Goal: Transaction & Acquisition: Purchase product/service

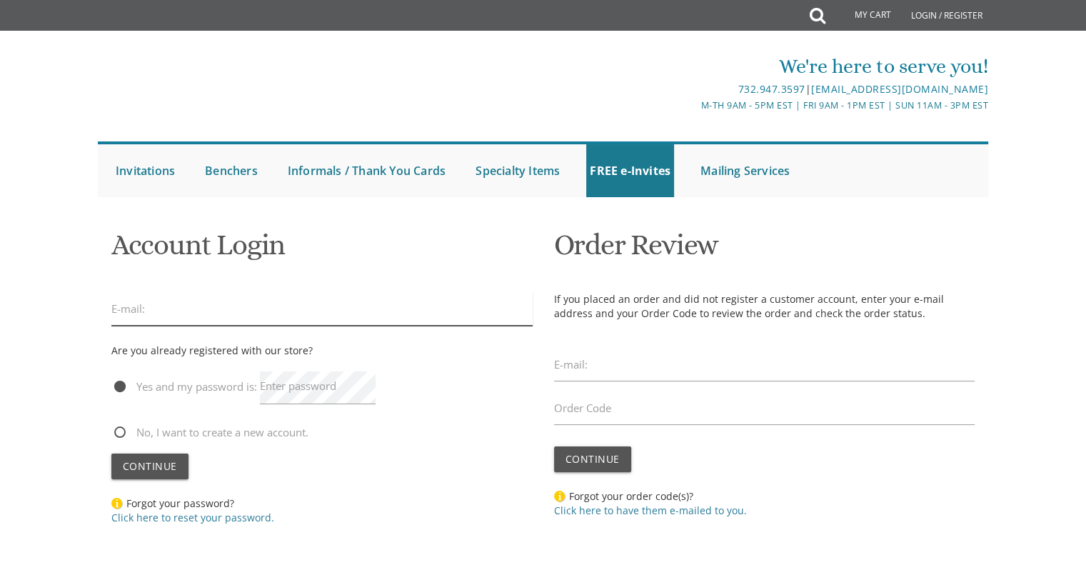
type input "aydelst@gmail.com"
click at [409, 314] on input "aydelst@gmail.com" at bounding box center [321, 309] width 421 height 33
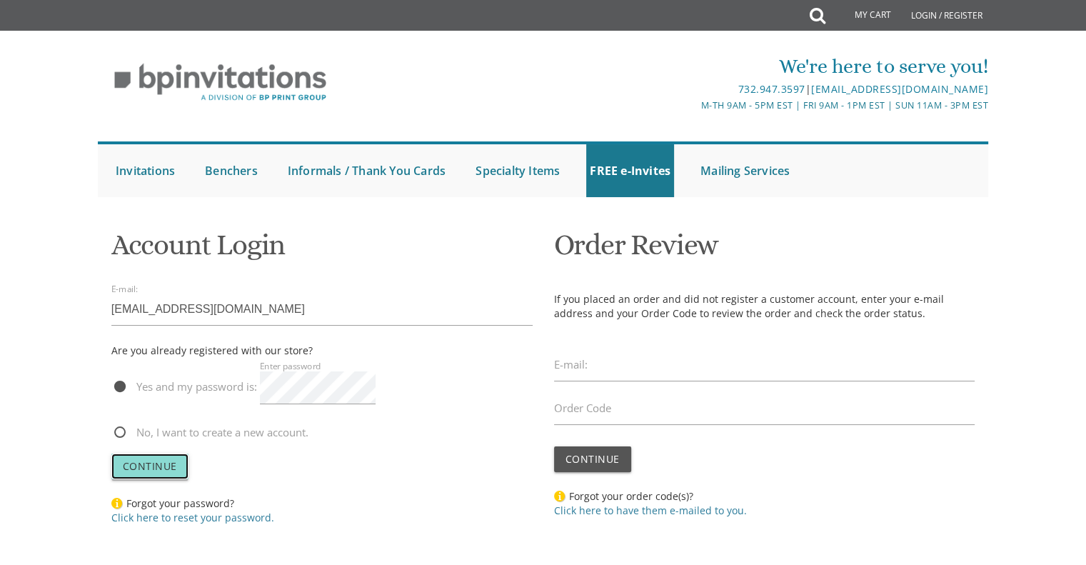
click at [138, 467] on span "Continue" at bounding box center [150, 466] width 54 height 14
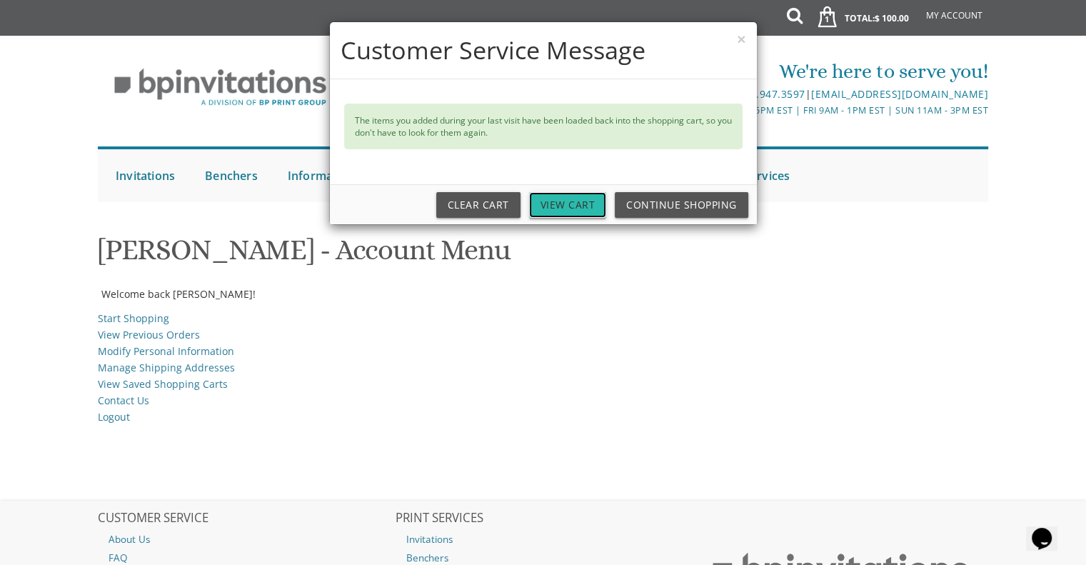
click at [554, 203] on link "View Cart" at bounding box center [568, 205] width 78 height 26
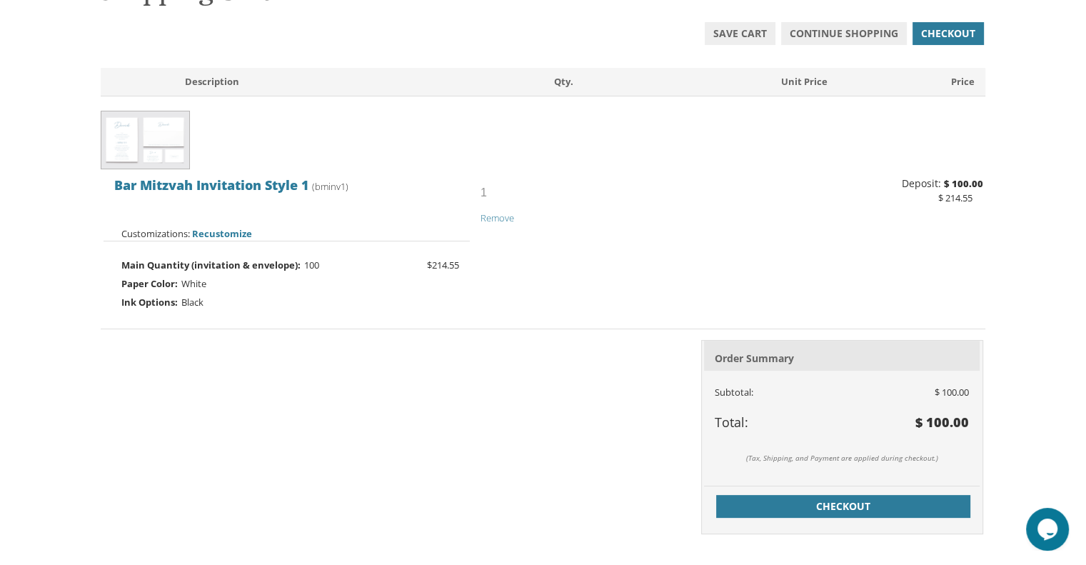
scroll to position [261, 0]
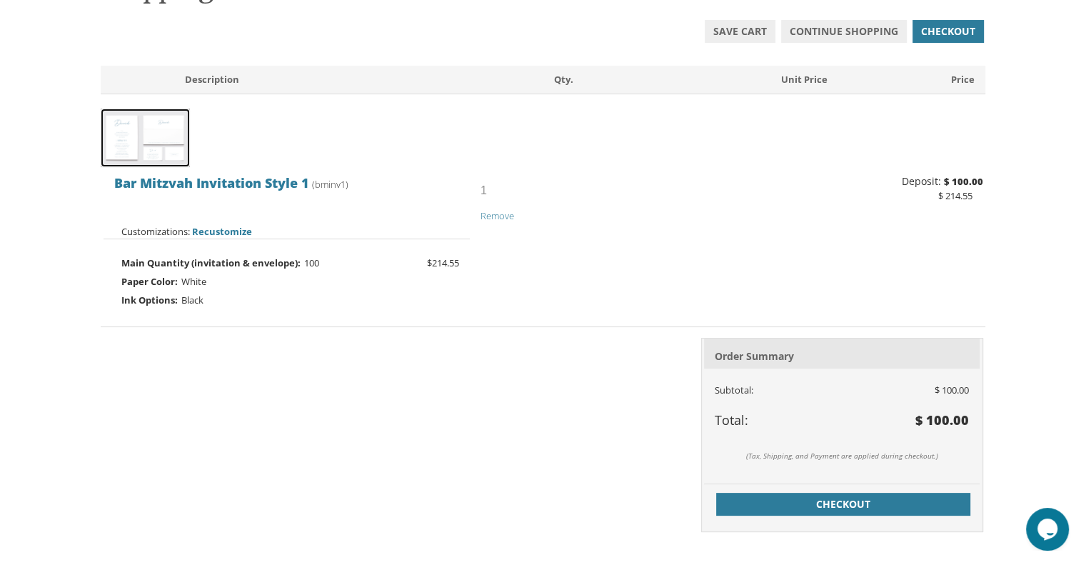
click at [177, 132] on img at bounding box center [145, 138] width 89 height 59
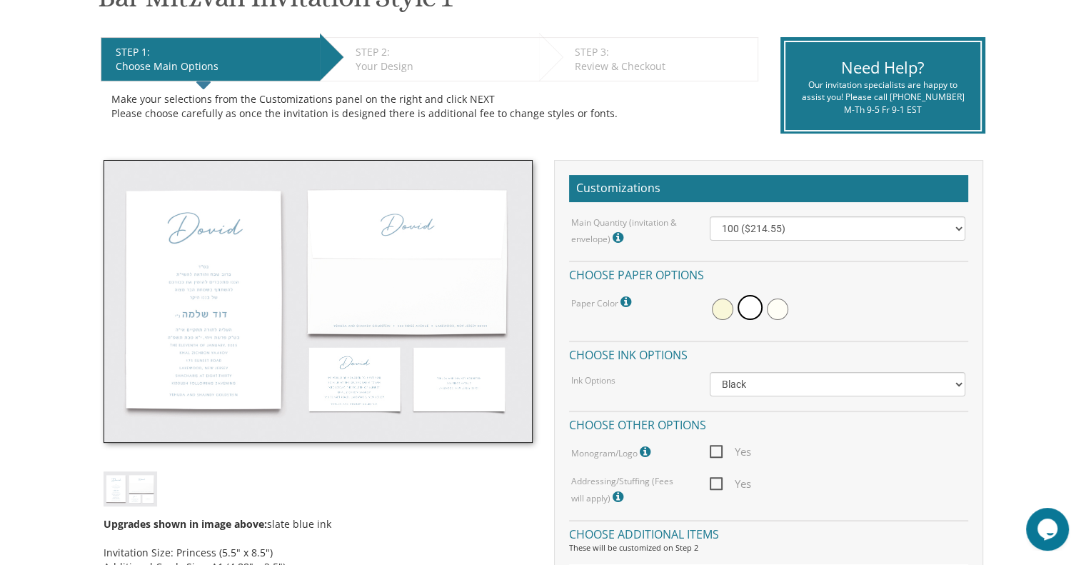
scroll to position [265, 0]
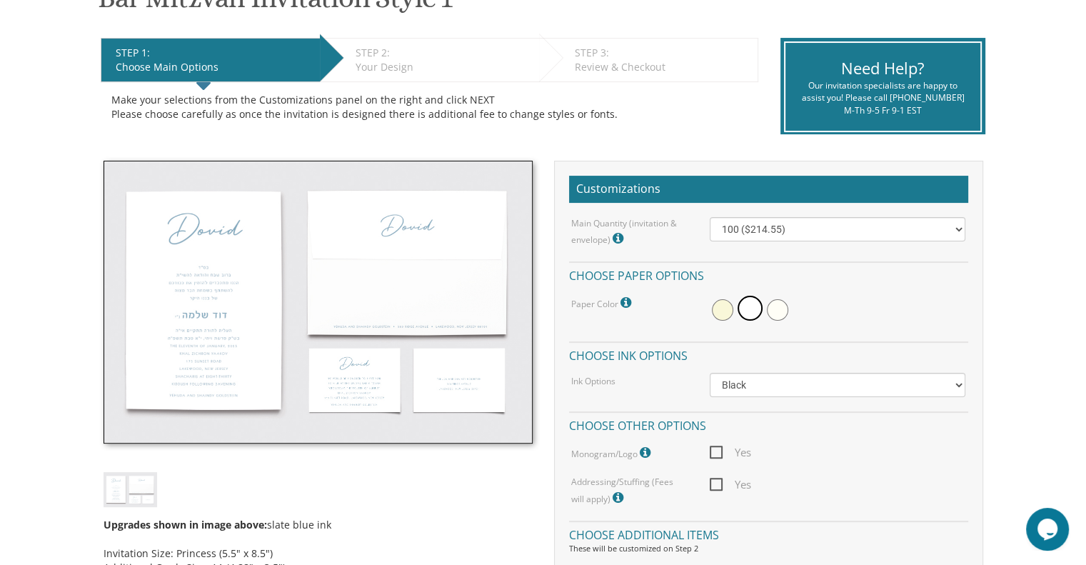
click at [396, 56] on div "STEP 2: EDIT" at bounding box center [444, 53] width 176 height 14
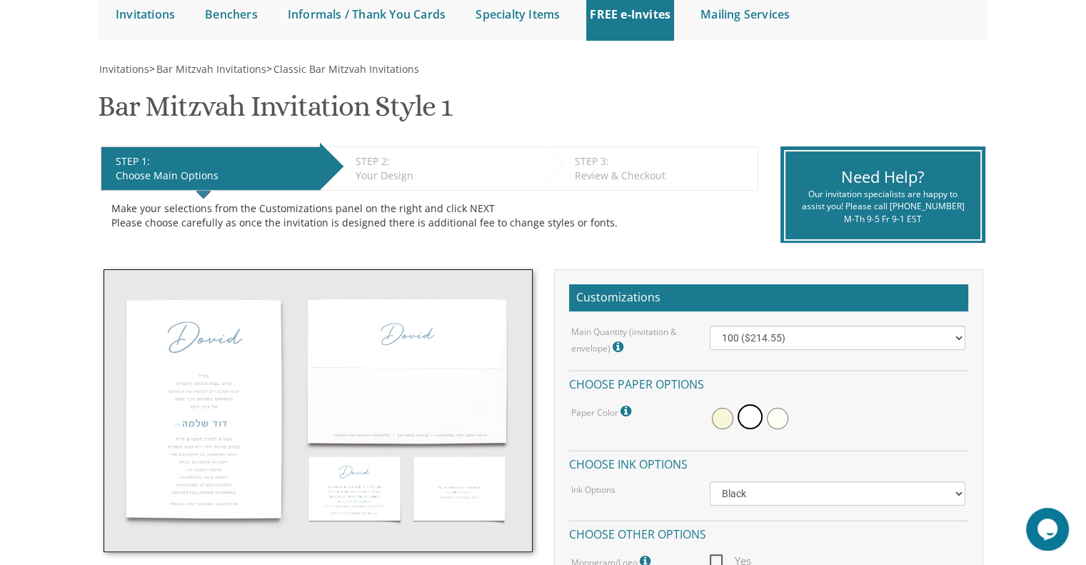
scroll to position [0, 0]
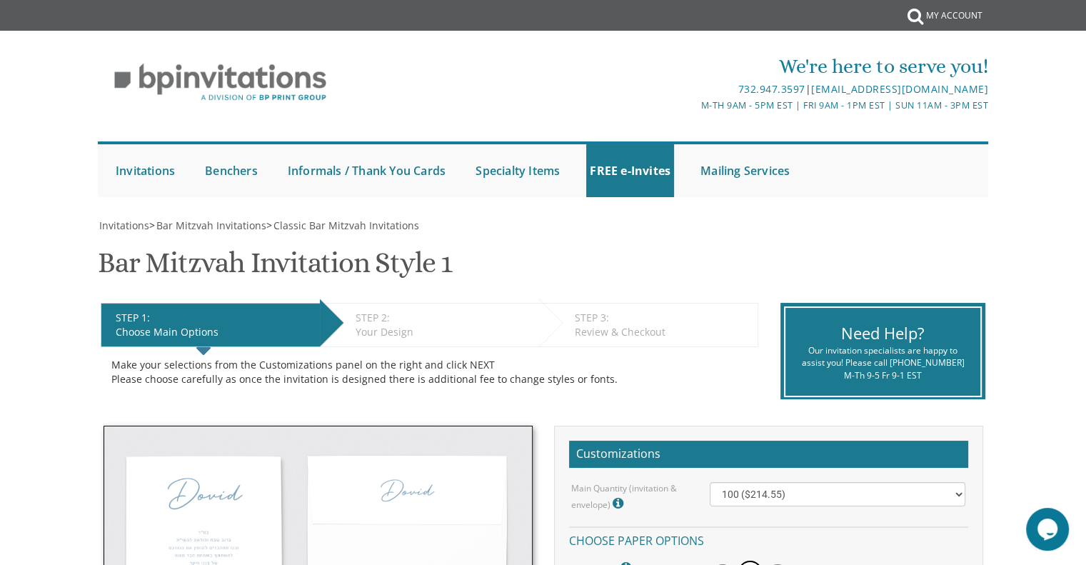
click at [383, 329] on div "Your Design" at bounding box center [444, 332] width 176 height 14
click at [189, 336] on div "Choose Main Options" at bounding box center [214, 332] width 197 height 14
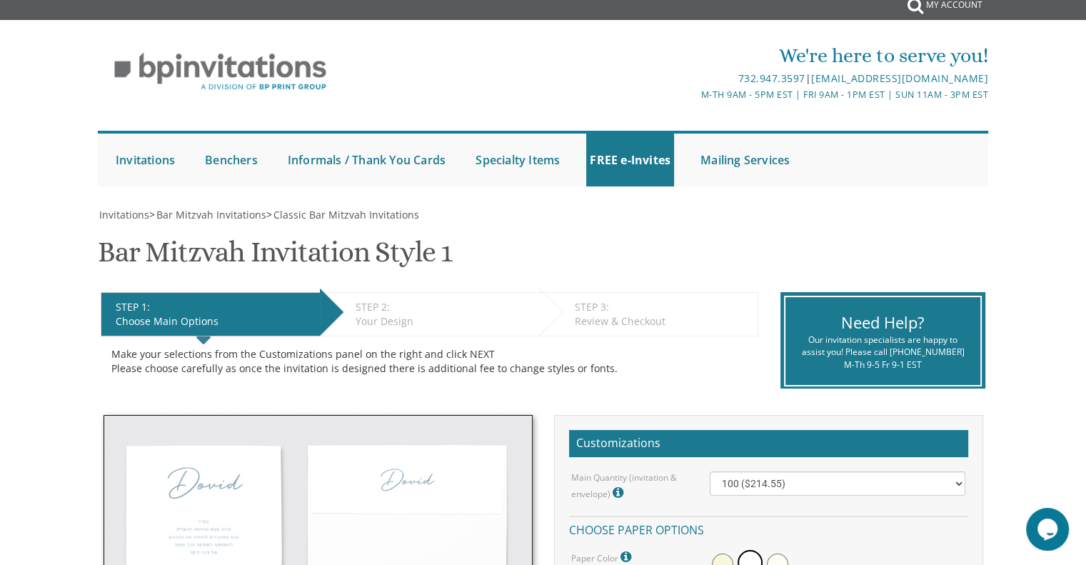
scroll to position [14, 0]
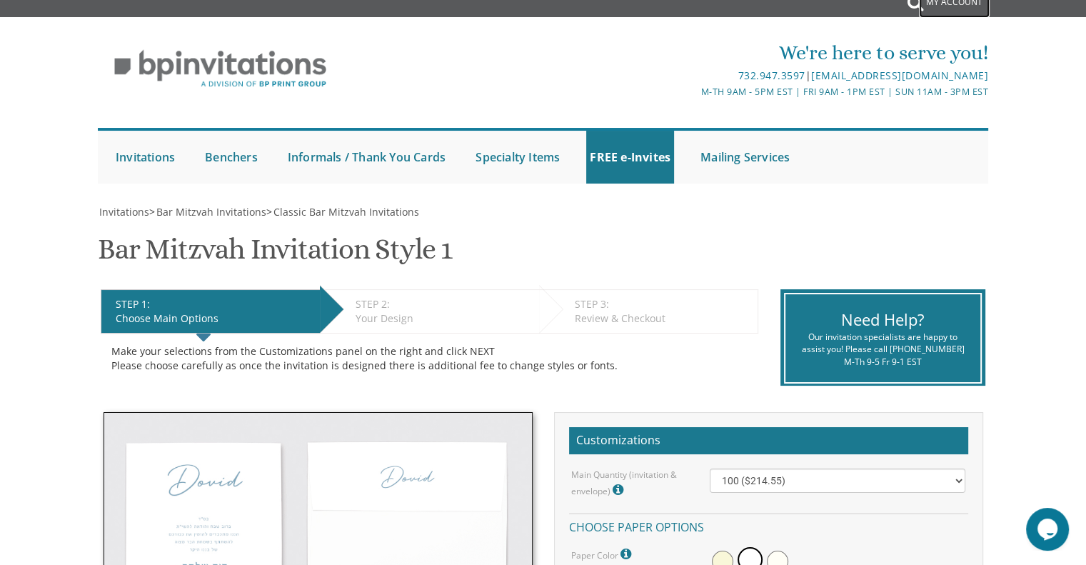
click at [920, 2] on link "My Account" at bounding box center [954, 1] width 71 height 31
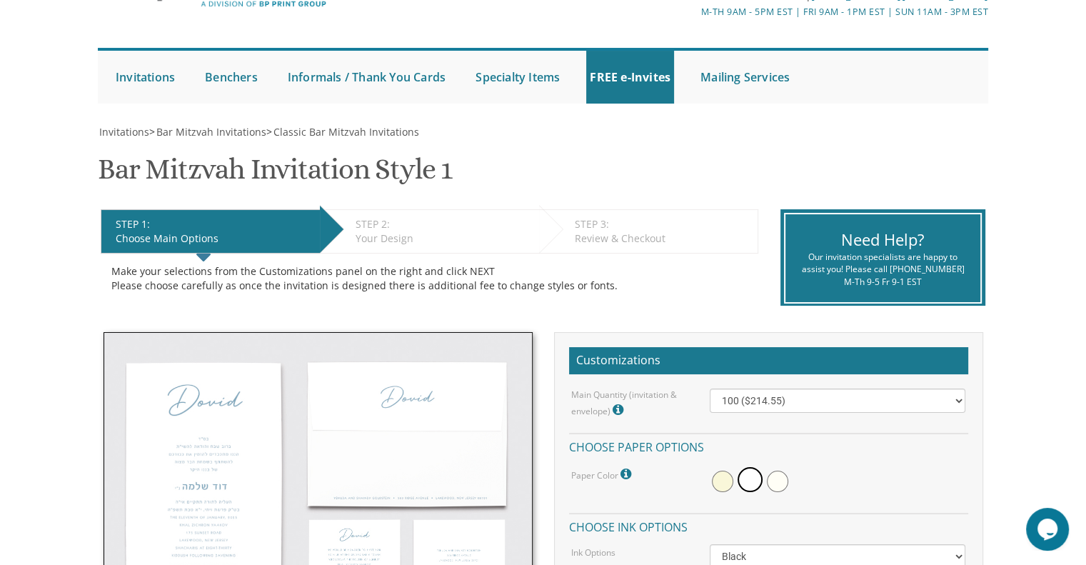
scroll to position [96, 0]
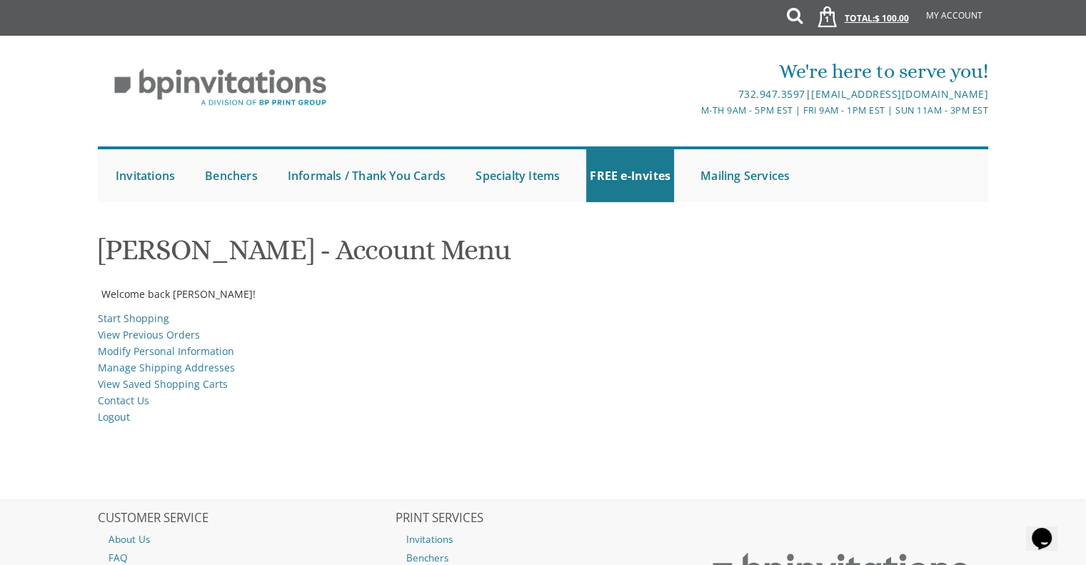
click at [876, 9] on link "1 Total: $ 100.00 $ 100.00" at bounding box center [858, 25] width 115 height 50
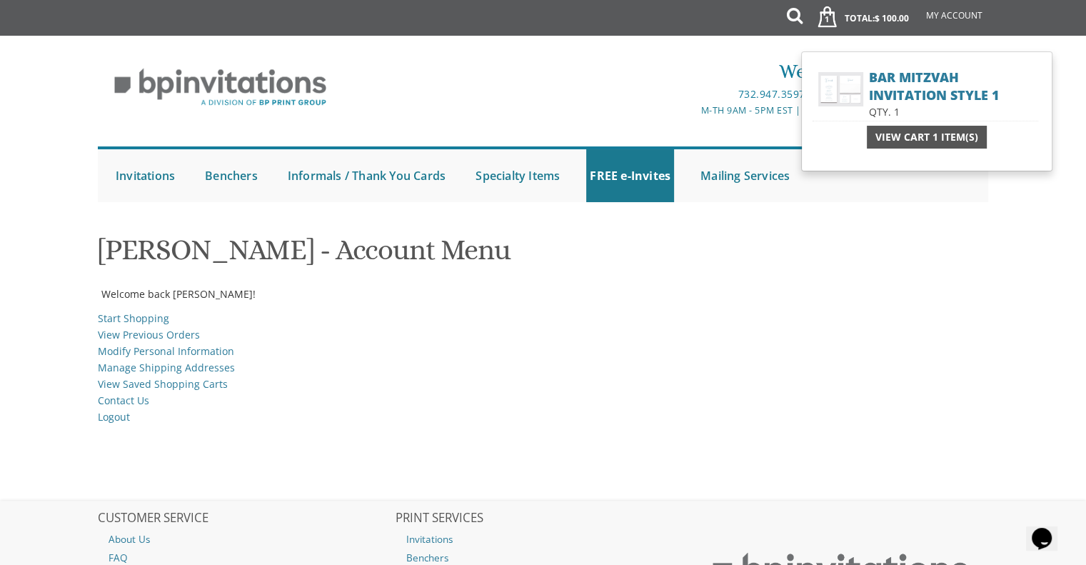
click at [950, 136] on span "View Cart 1 Item(s)" at bounding box center [927, 137] width 103 height 14
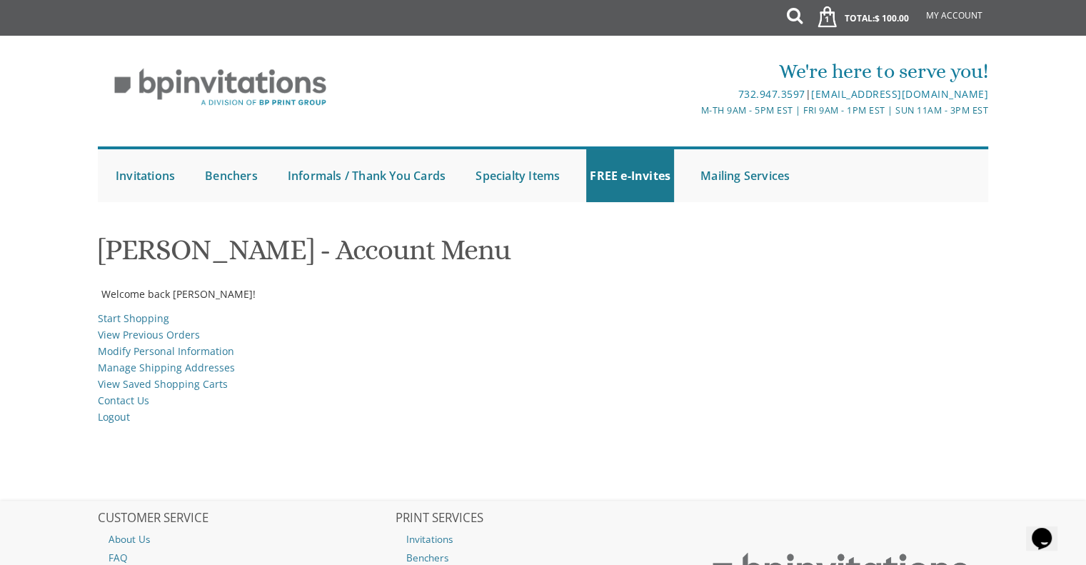
click at [950, 136] on div "We're here to serve you! 732.947.3597 | [EMAIL_ADDRESS][DOMAIN_NAME] M-Th 9am -…" at bounding box center [543, 129] width 914 height 159
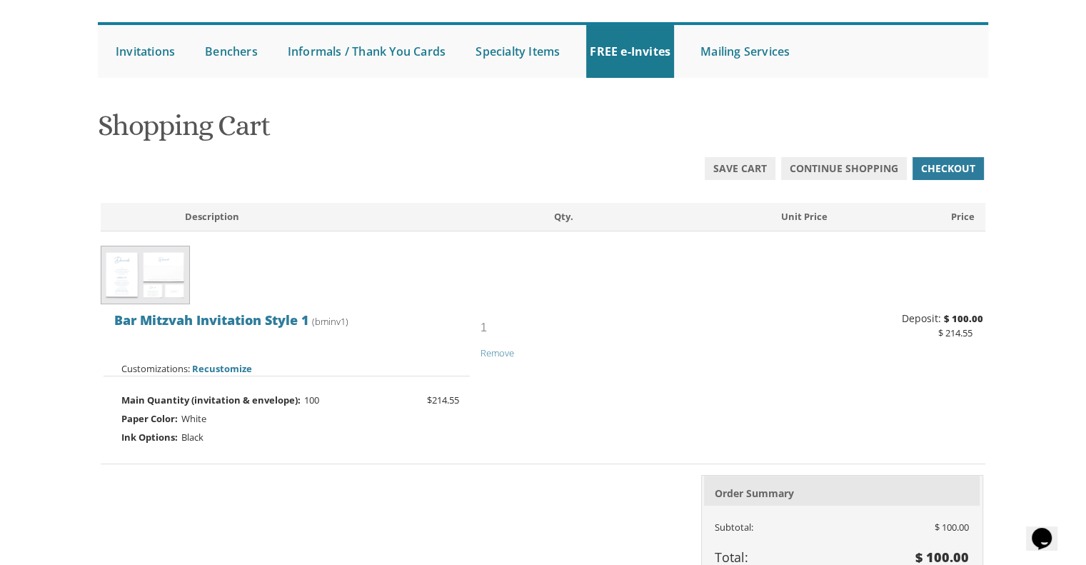
scroll to position [131, 0]
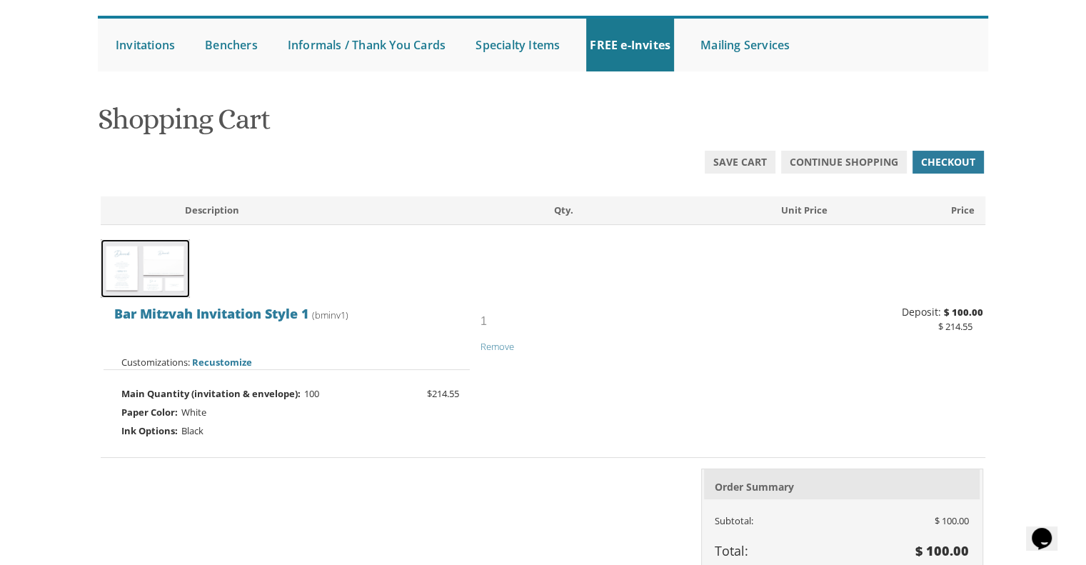
click at [168, 284] on img at bounding box center [145, 268] width 89 height 59
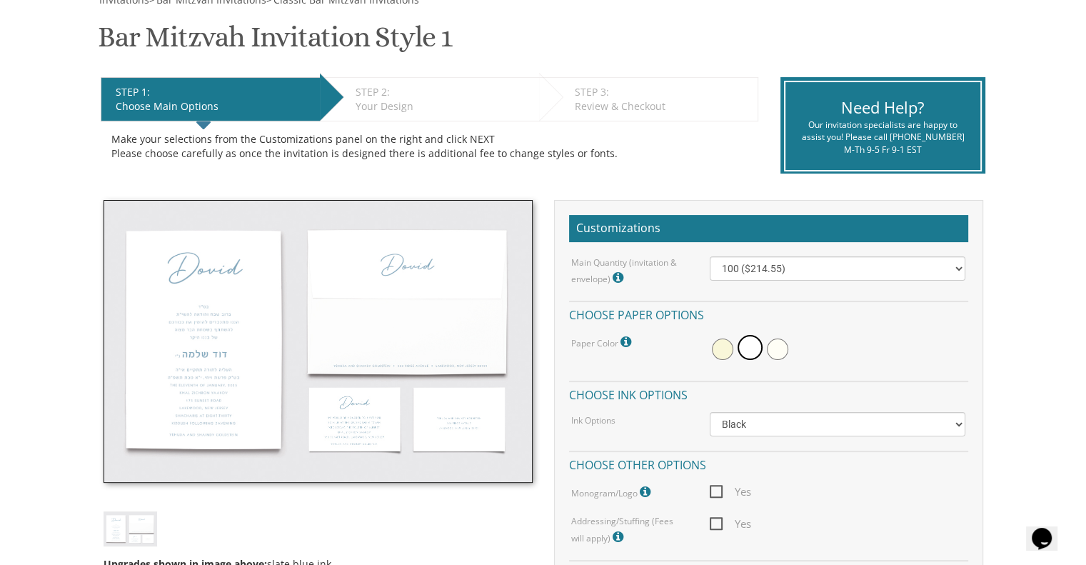
click at [434, 105] on div "Your Design" at bounding box center [444, 106] width 176 height 14
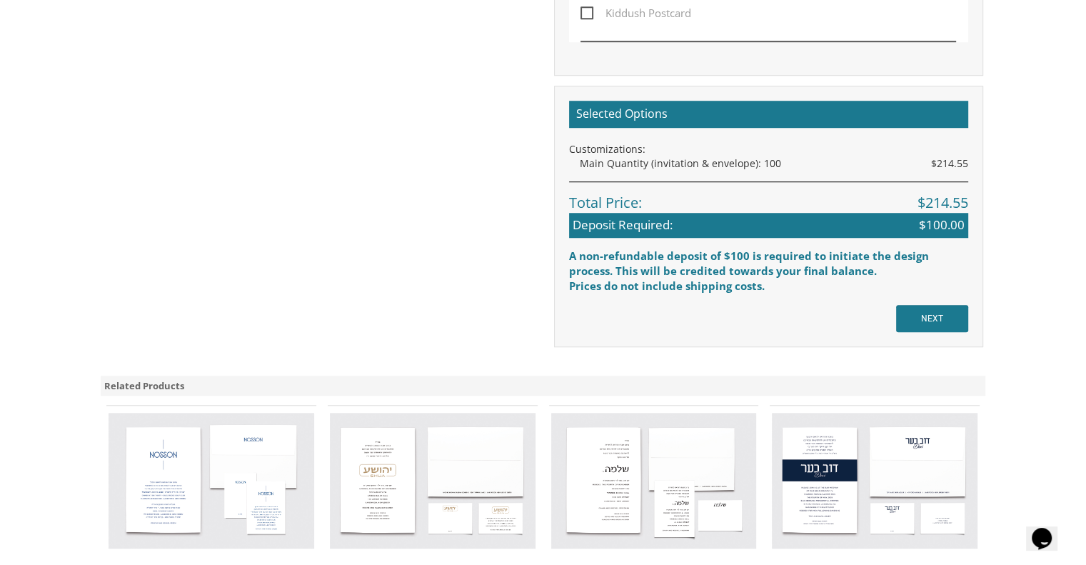
scroll to position [1076, 0]
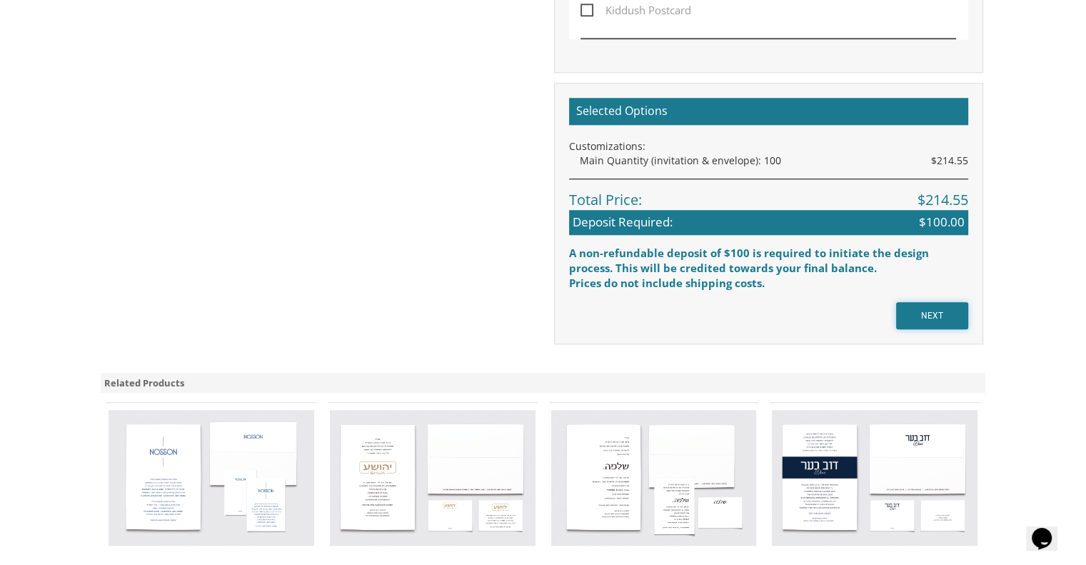
click at [932, 311] on input "NEXT" at bounding box center [932, 315] width 72 height 27
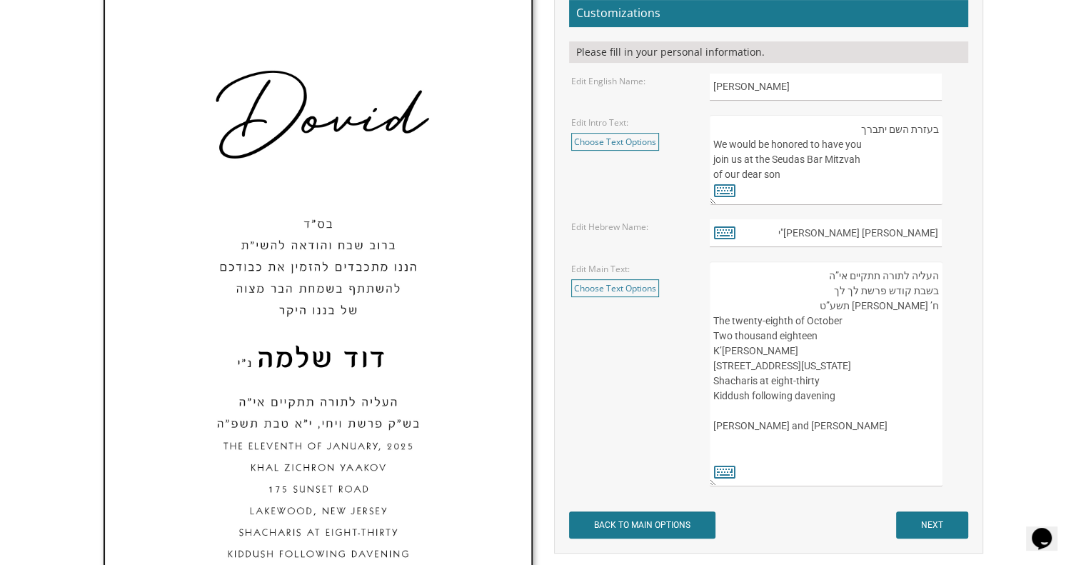
scroll to position [466, 0]
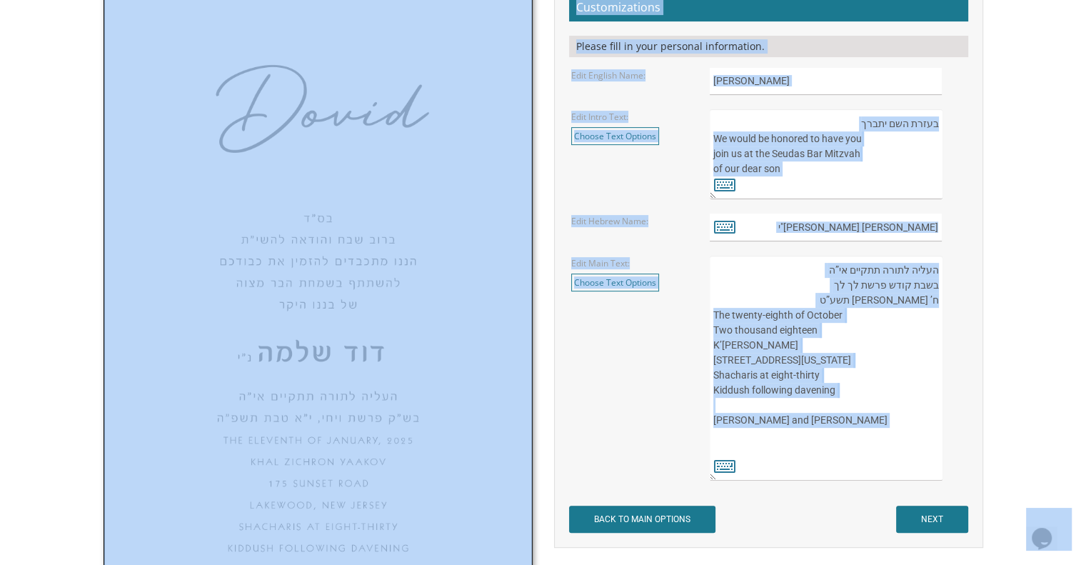
click at [819, 166] on textarea "בעזרת השם יתברך We would be honored to have you join us at the Seudas Bar Mitzv…" at bounding box center [826, 154] width 232 height 90
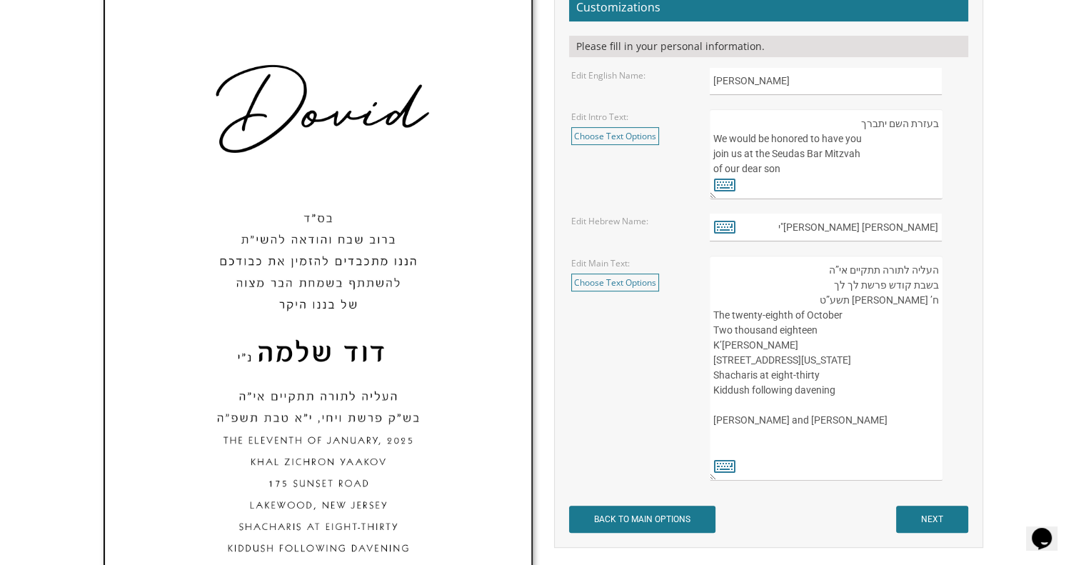
click at [819, 166] on textarea "בעזרת השם יתברך We would be honored to have you join us at the Seudas Bar Mitzv…" at bounding box center [826, 154] width 232 height 90
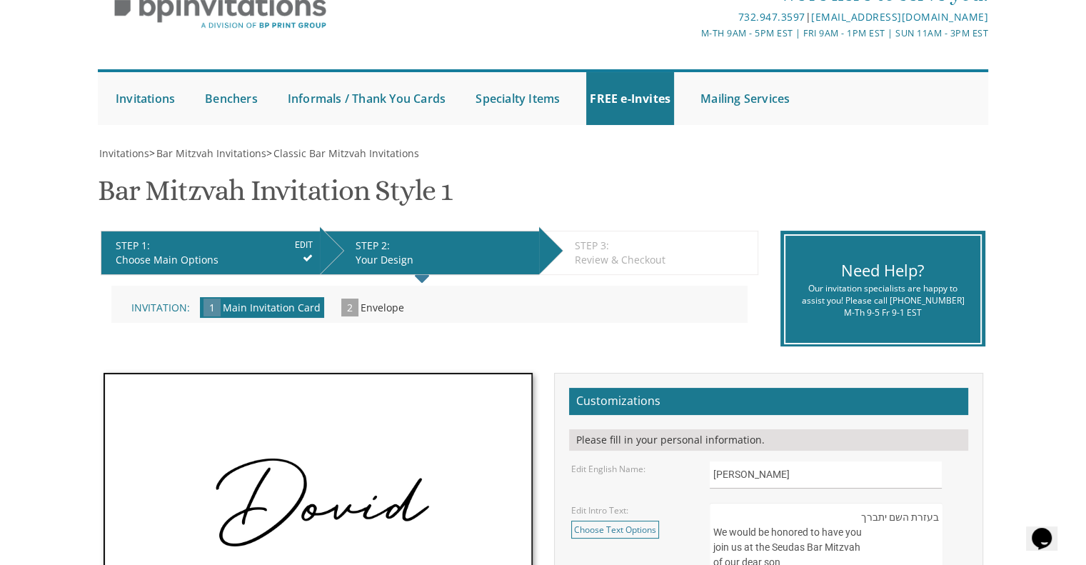
scroll to position [0, 0]
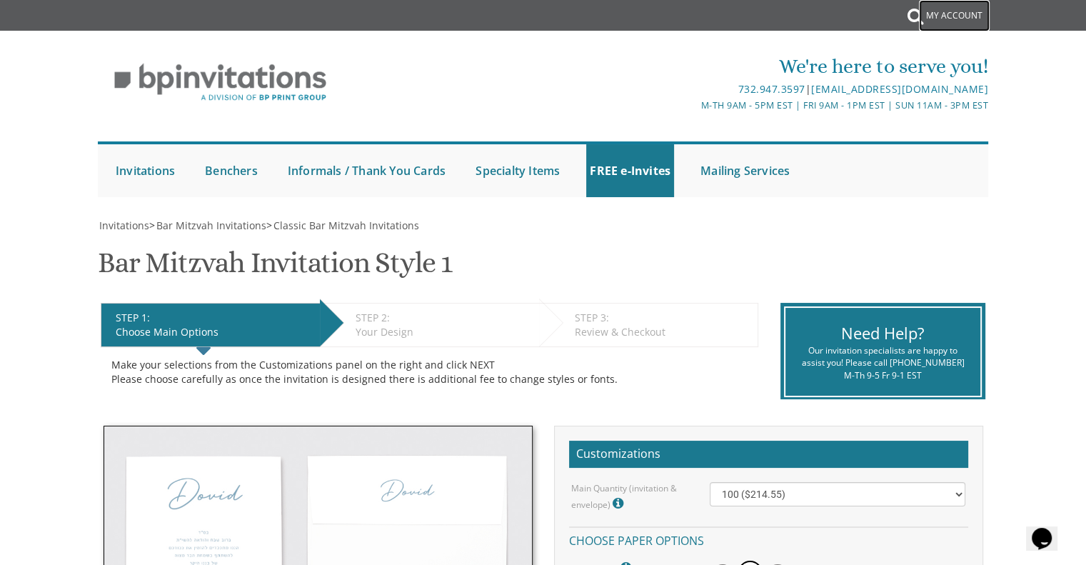
click at [959, 7] on link "My Account" at bounding box center [954, 15] width 71 height 31
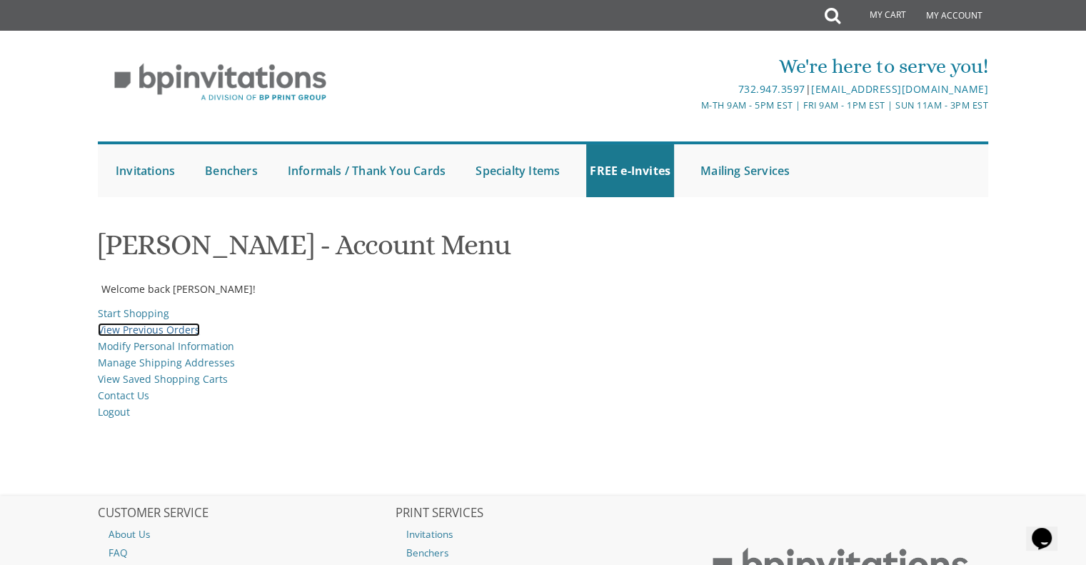
click at [126, 325] on link "View Previous Orders" at bounding box center [149, 330] width 102 height 14
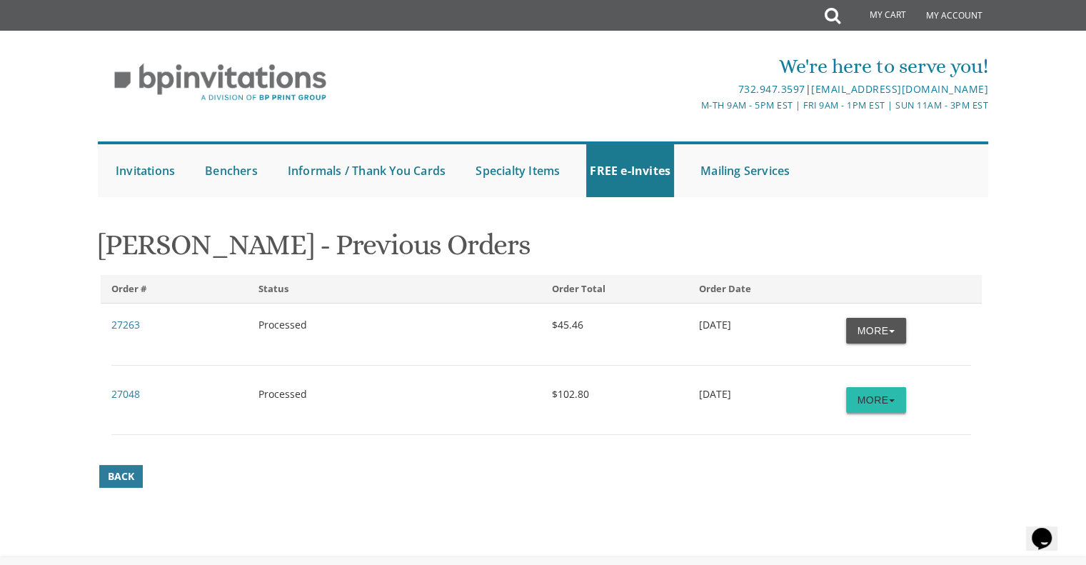
click at [869, 405] on button "More" at bounding box center [876, 400] width 60 height 26
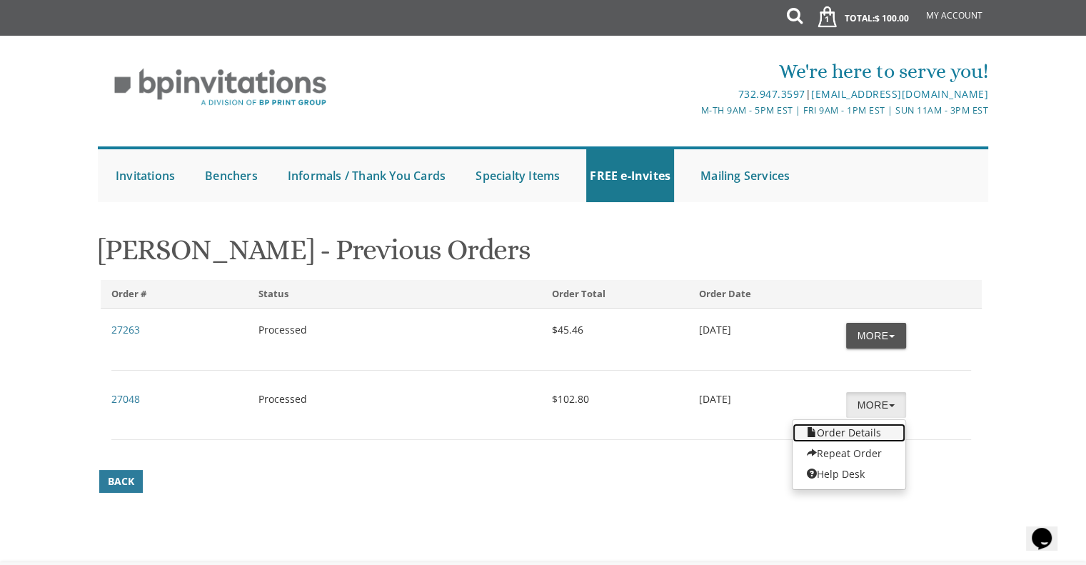
click at [834, 434] on link "Order Details" at bounding box center [849, 433] width 113 height 19
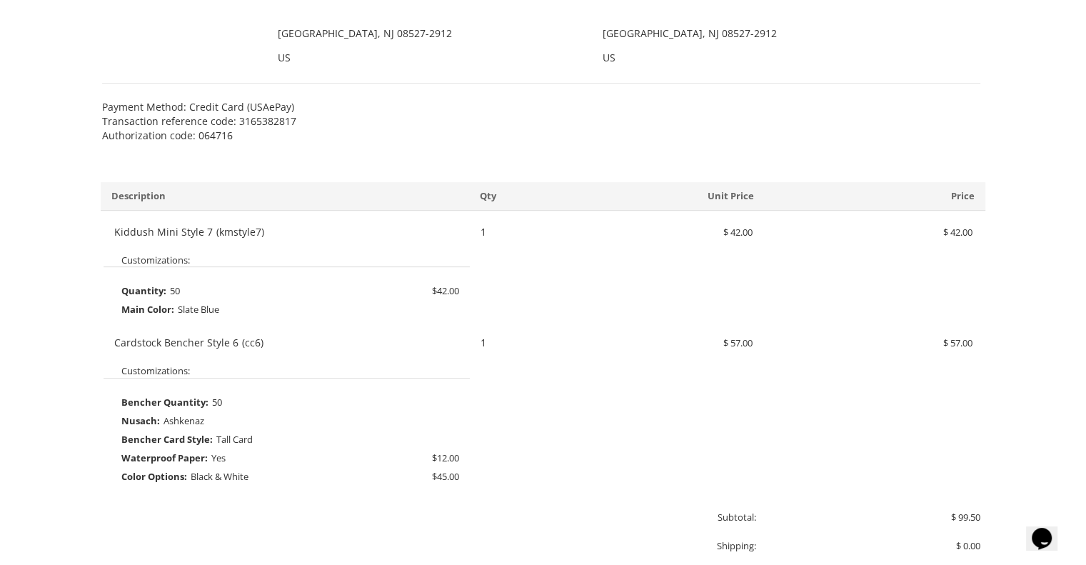
scroll to position [518, 0]
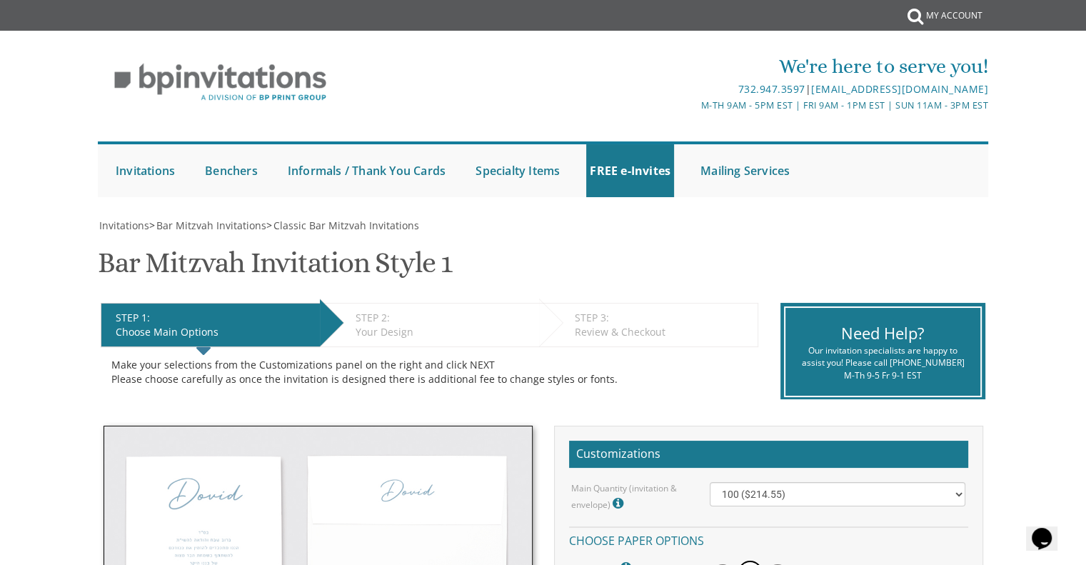
click at [224, 510] on img at bounding box center [318, 567] width 429 height 283
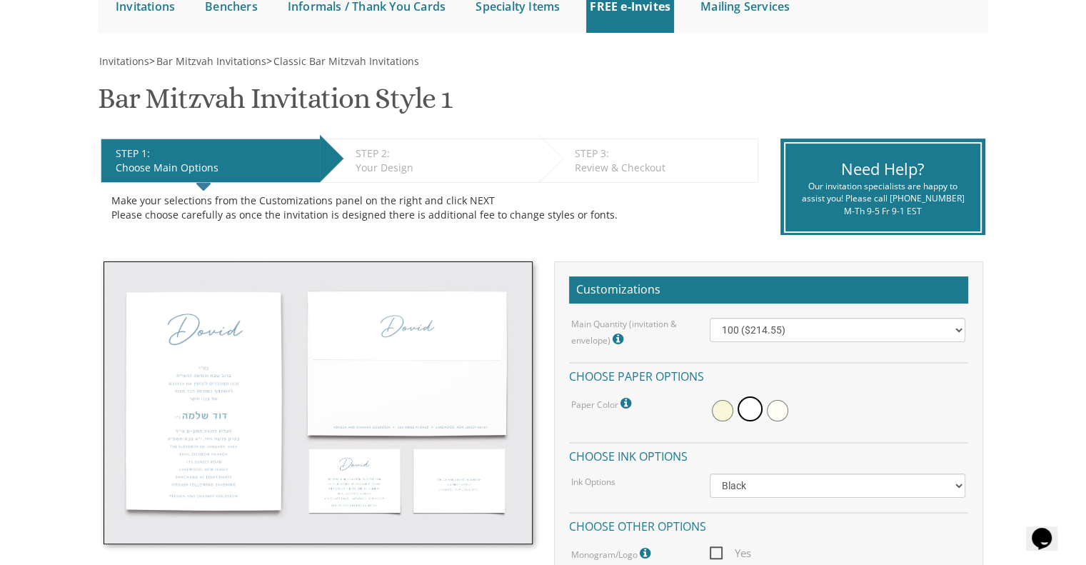
scroll to position [191, 0]
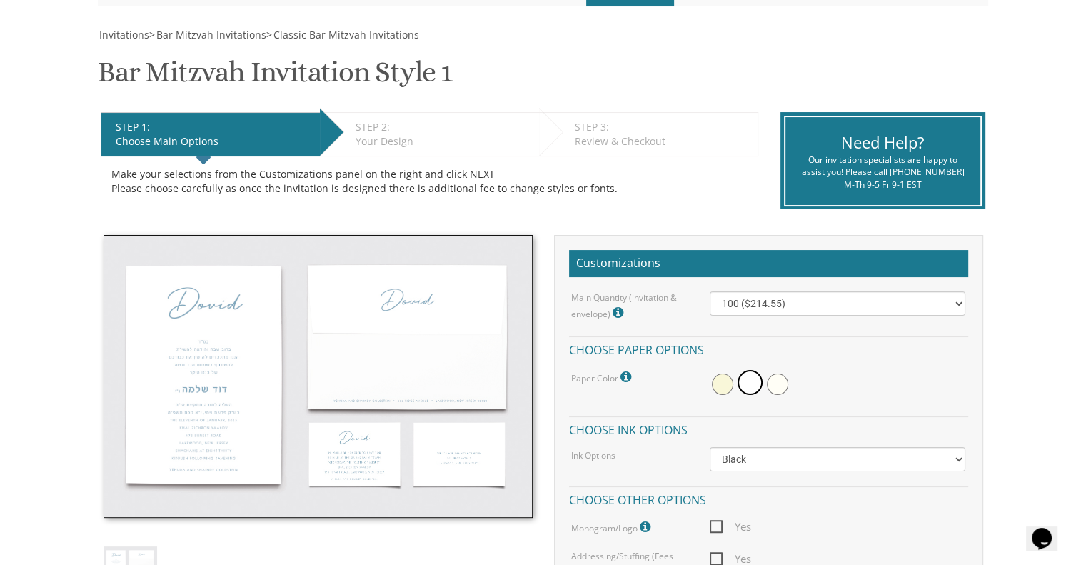
click at [245, 360] on img at bounding box center [318, 376] width 429 height 283
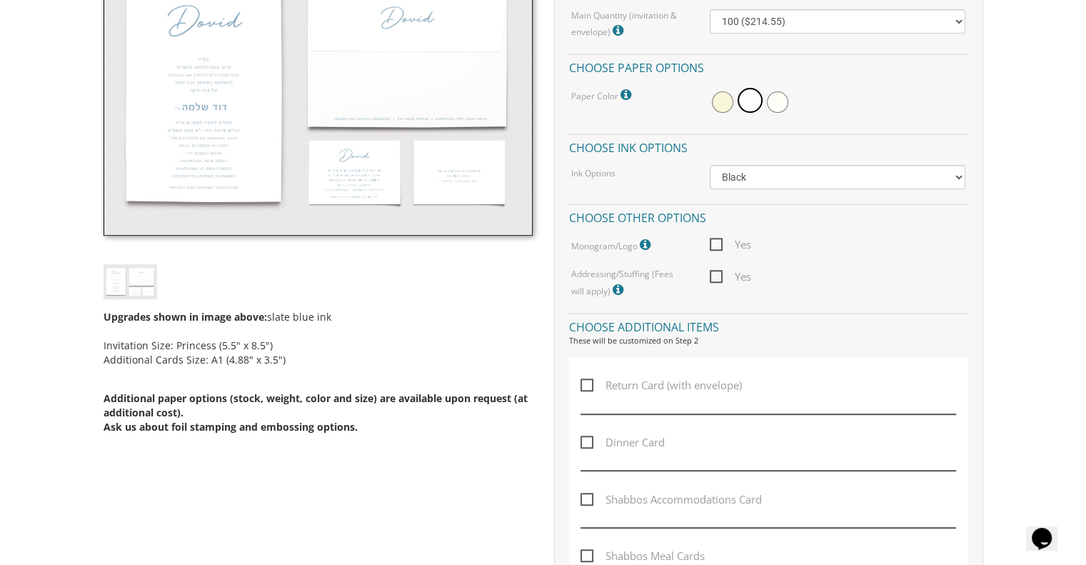
scroll to position [471, 0]
click at [127, 283] on img at bounding box center [131, 283] width 54 height 35
click at [156, 103] on img at bounding box center [318, 95] width 429 height 283
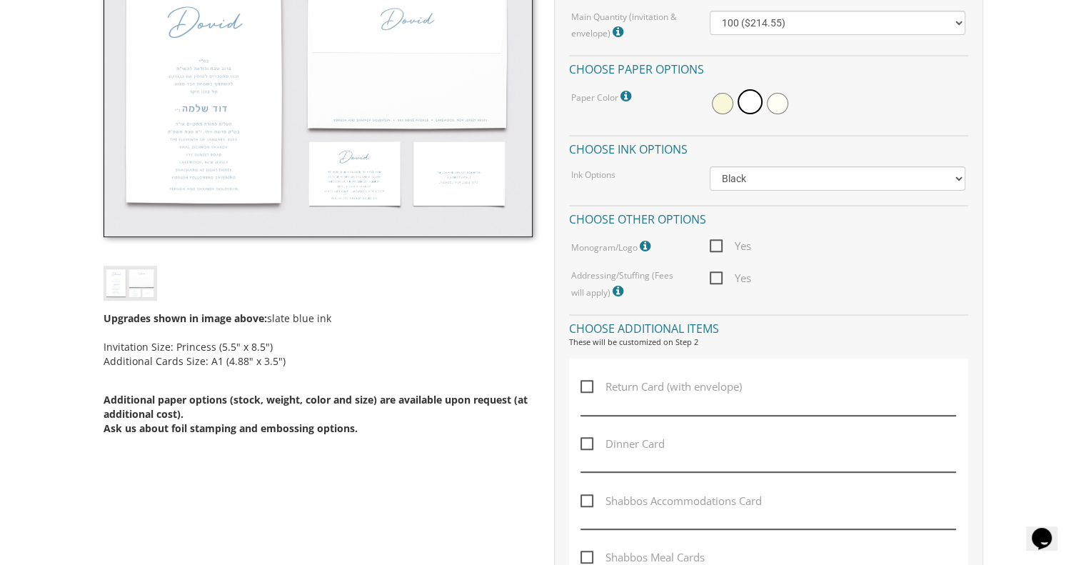
click at [156, 103] on img at bounding box center [318, 95] width 429 height 283
drag, startPoint x: 156, startPoint y: 103, endPoint x: 331, endPoint y: 185, distance: 193.3
click at [331, 185] on img at bounding box center [318, 95] width 429 height 283
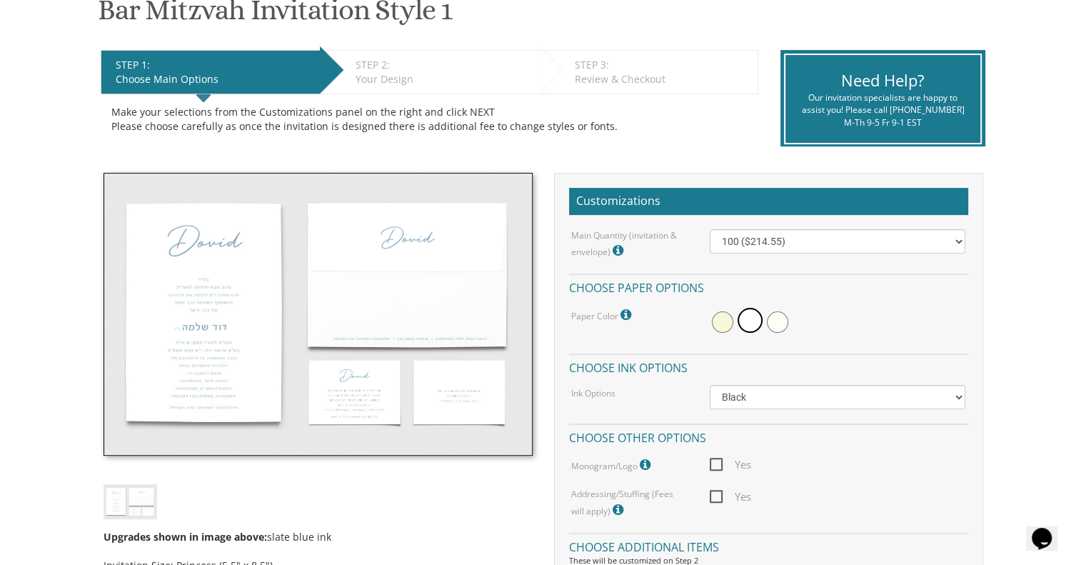
scroll to position [214, 0]
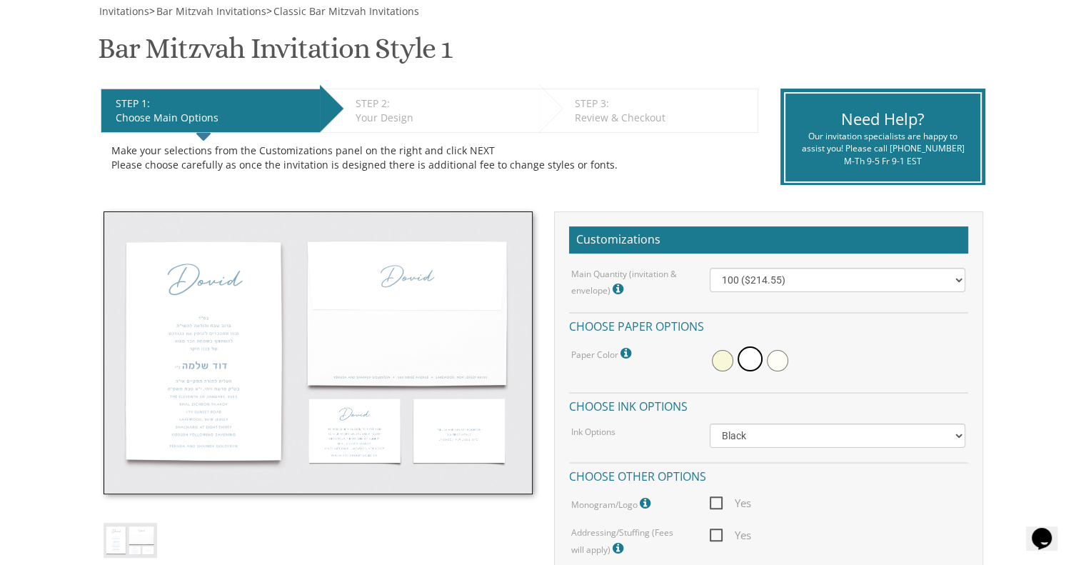
drag, startPoint x: 323, startPoint y: 179, endPoint x: 184, endPoint y: 311, distance: 191.0
click at [184, 311] on img at bounding box center [318, 352] width 429 height 283
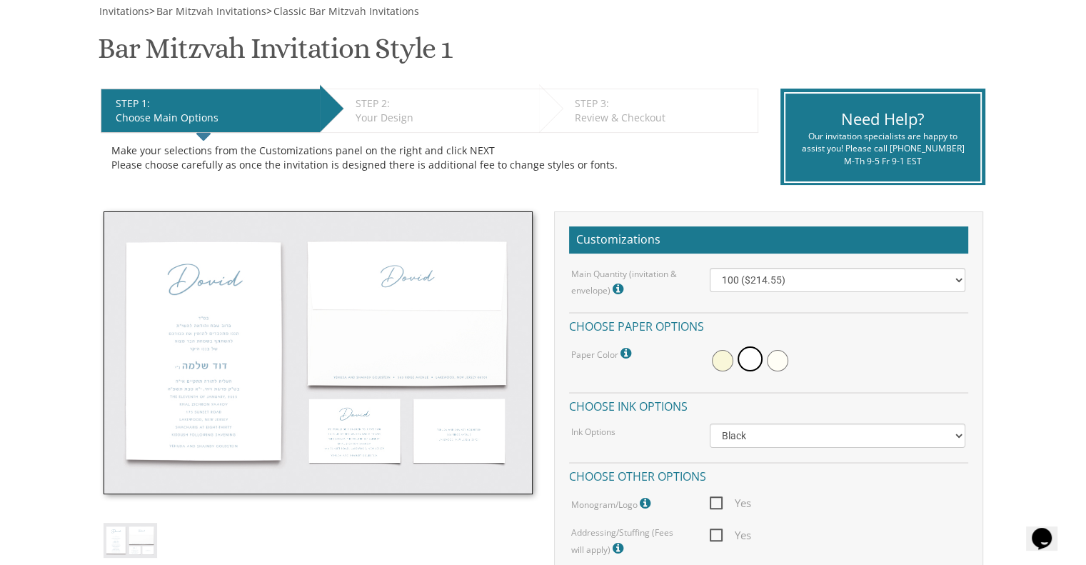
click at [184, 311] on img at bounding box center [318, 352] width 429 height 283
drag, startPoint x: 184, startPoint y: 311, endPoint x: 195, endPoint y: 313, distance: 10.9
click at [195, 313] on img at bounding box center [318, 352] width 429 height 283
click at [129, 534] on img at bounding box center [131, 540] width 54 height 35
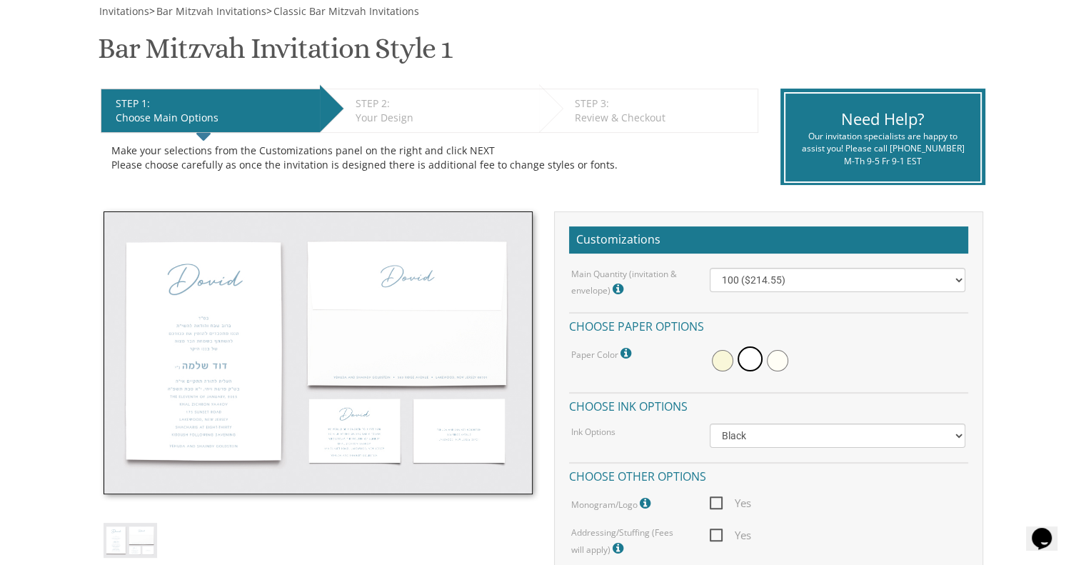
click at [129, 534] on img at bounding box center [131, 540] width 54 height 35
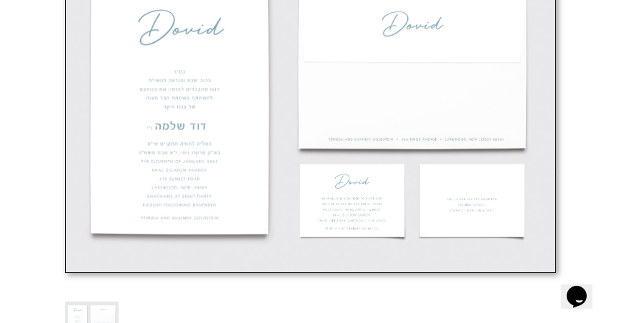
scroll to position [696, 0]
